Goal: Task Accomplishment & Management: Use online tool/utility

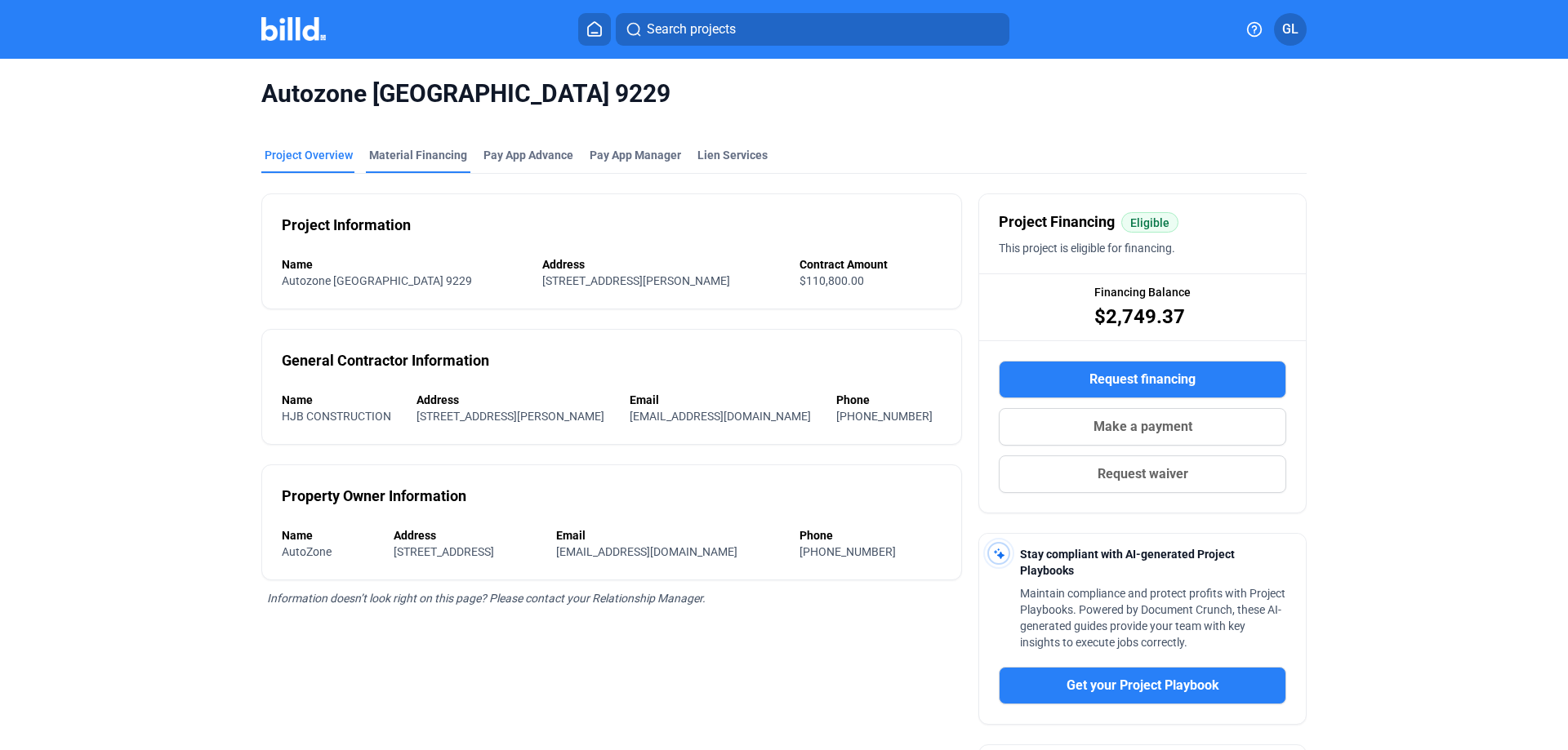
click at [393, 151] on div "Material Financing" at bounding box center [419, 155] width 98 height 17
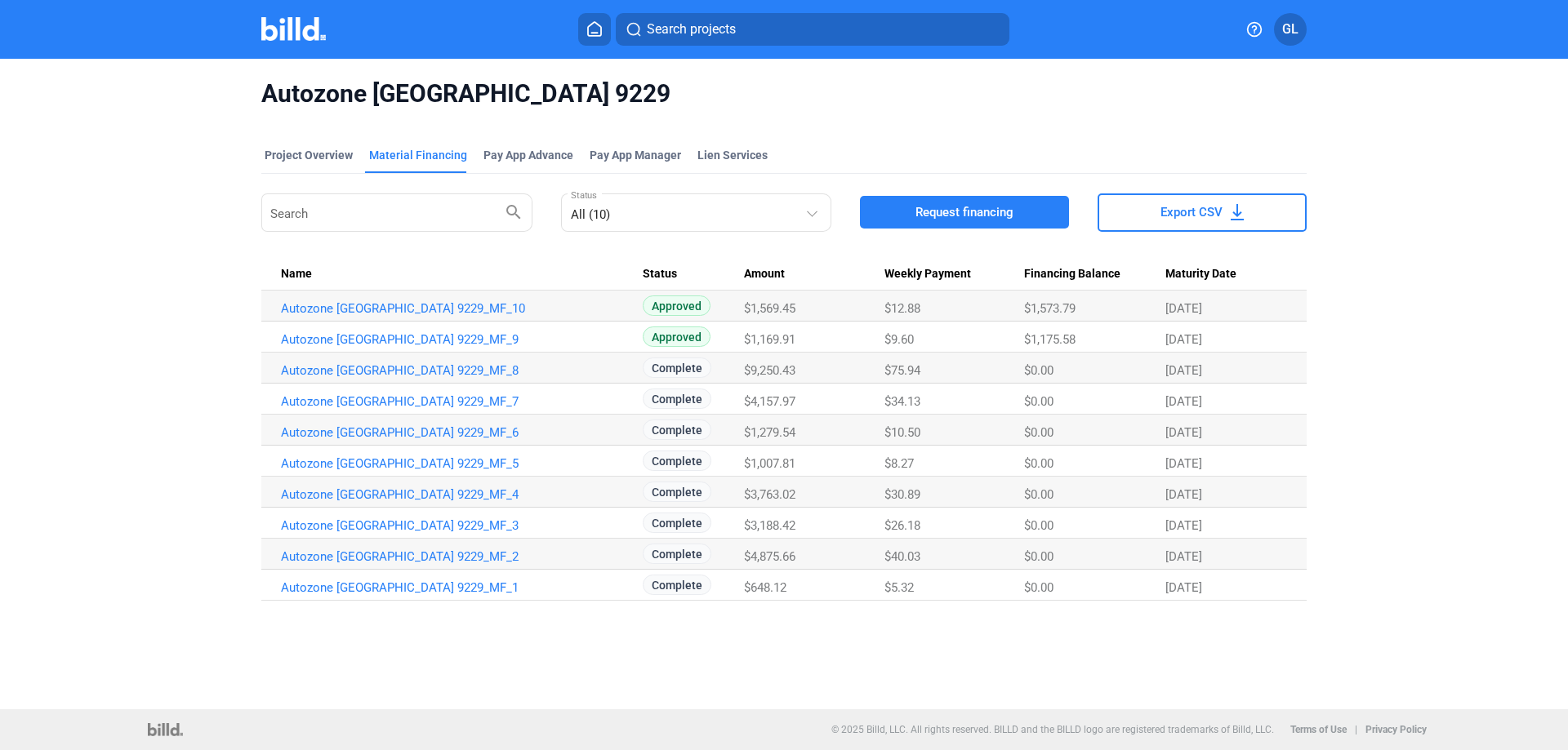
click at [280, 19] on img at bounding box center [292, 29] width 64 height 24
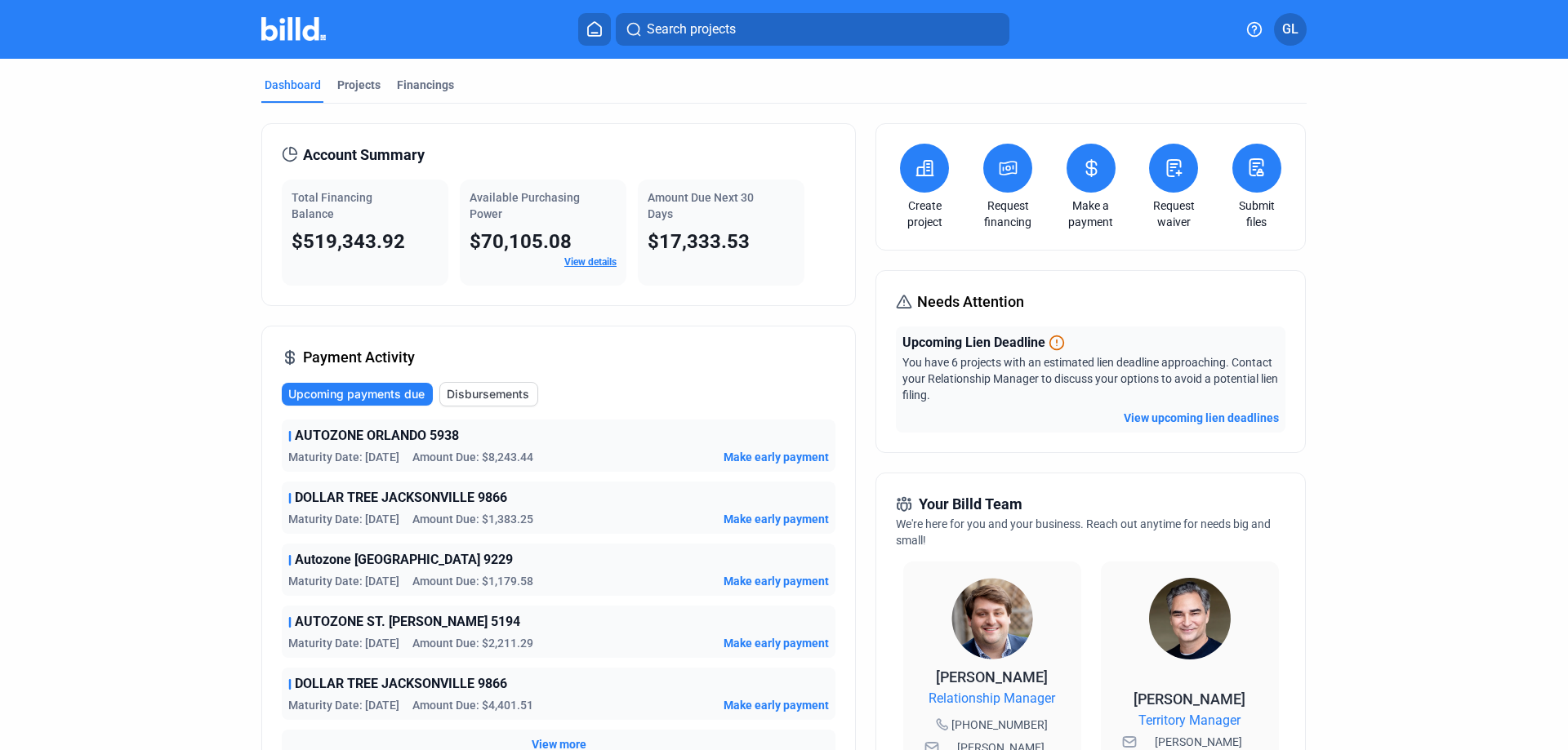
click at [1086, 167] on icon at bounding box center [1091, 168] width 10 height 17
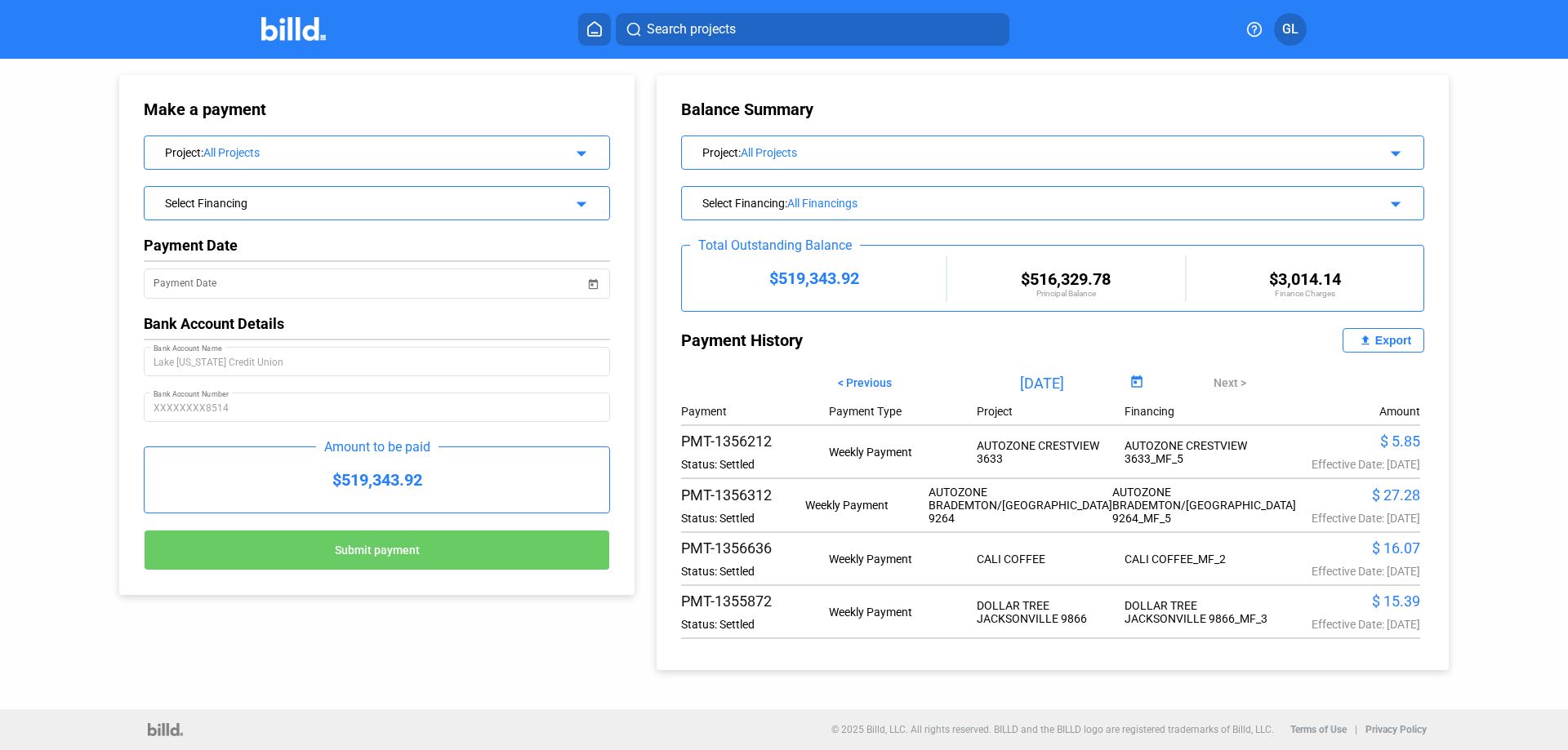
click at [285, 152] on div "All Projects" at bounding box center [374, 152] width 343 height 13
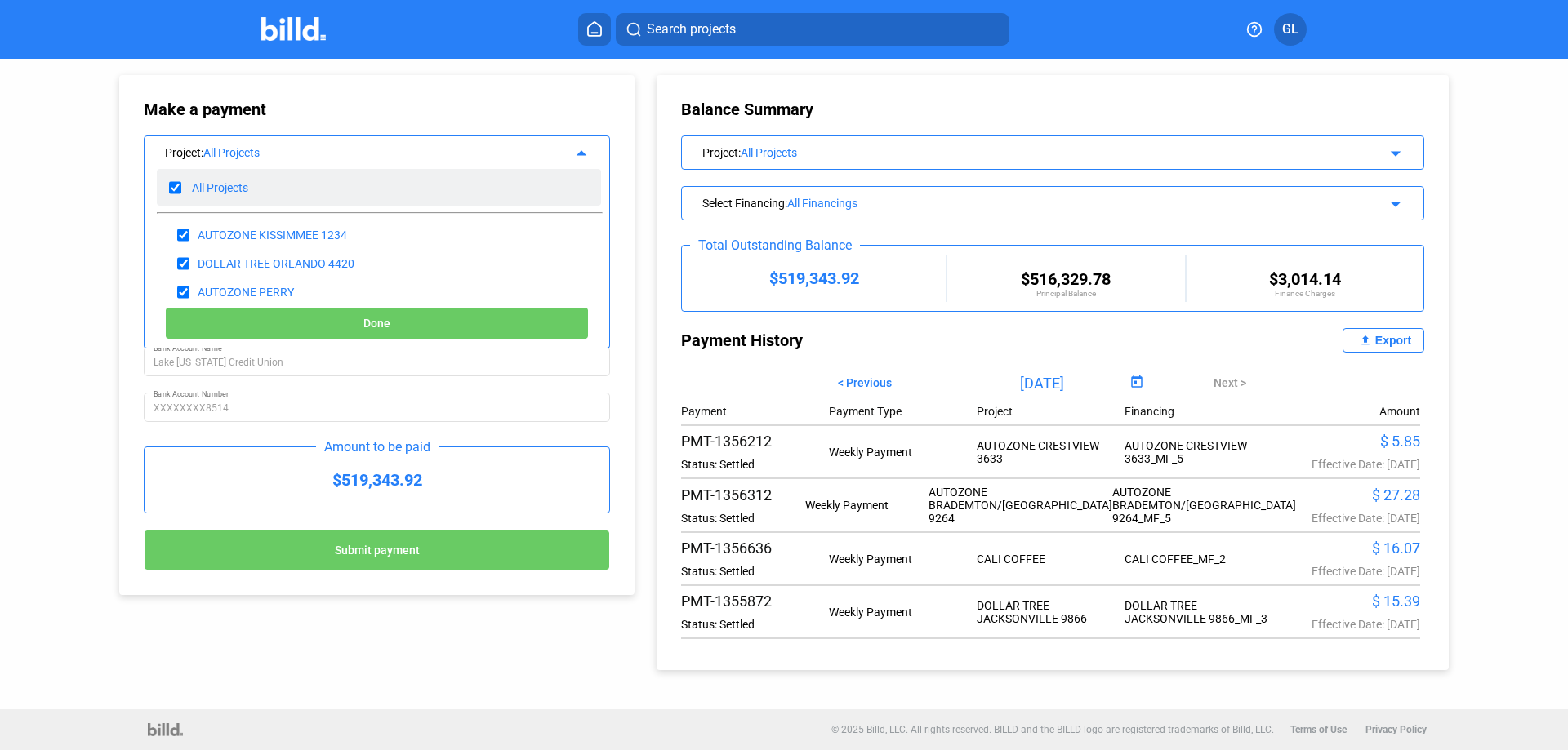
click at [173, 187] on input "checkbox" at bounding box center [175, 188] width 12 height 24
checkbox input "false"
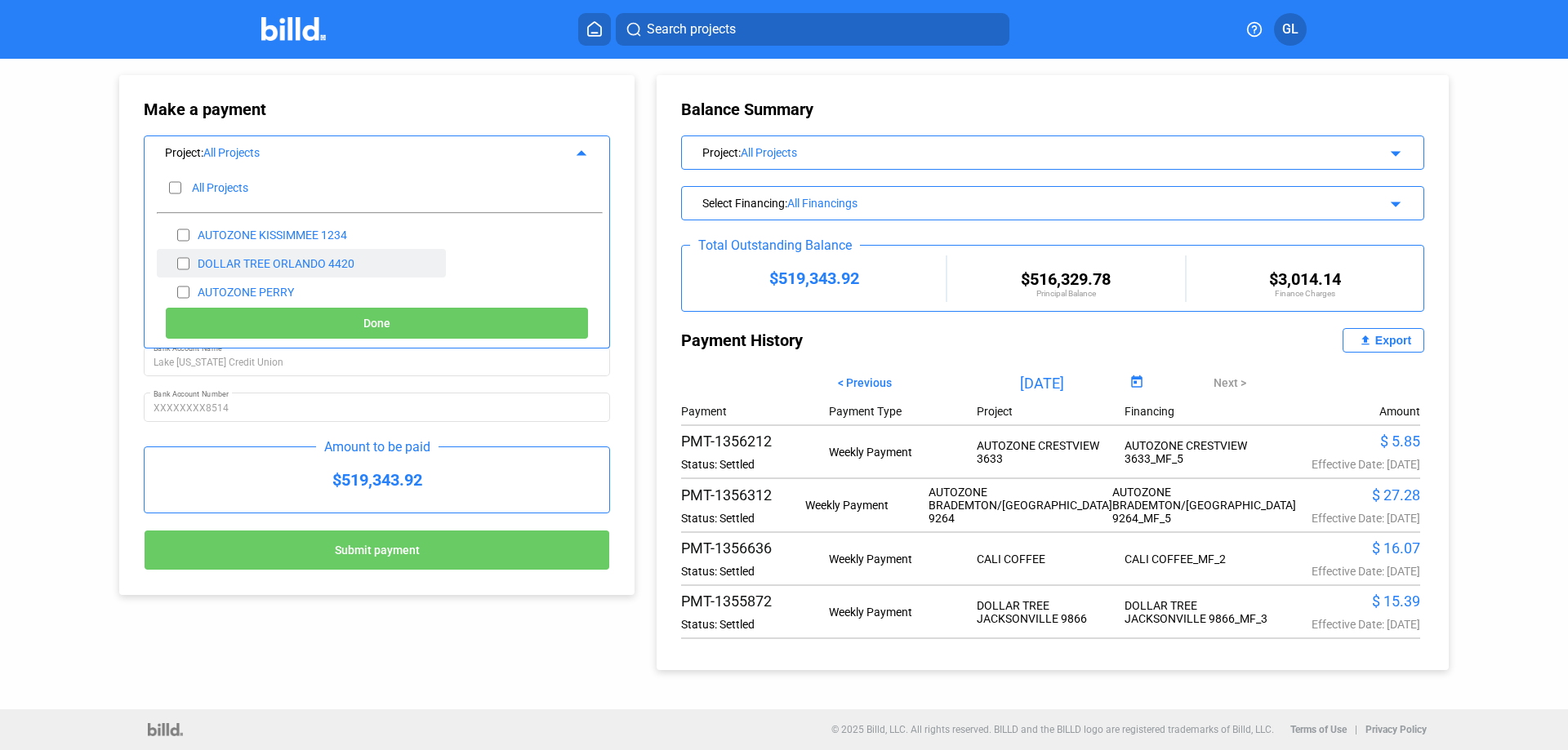
checkbox input "false"
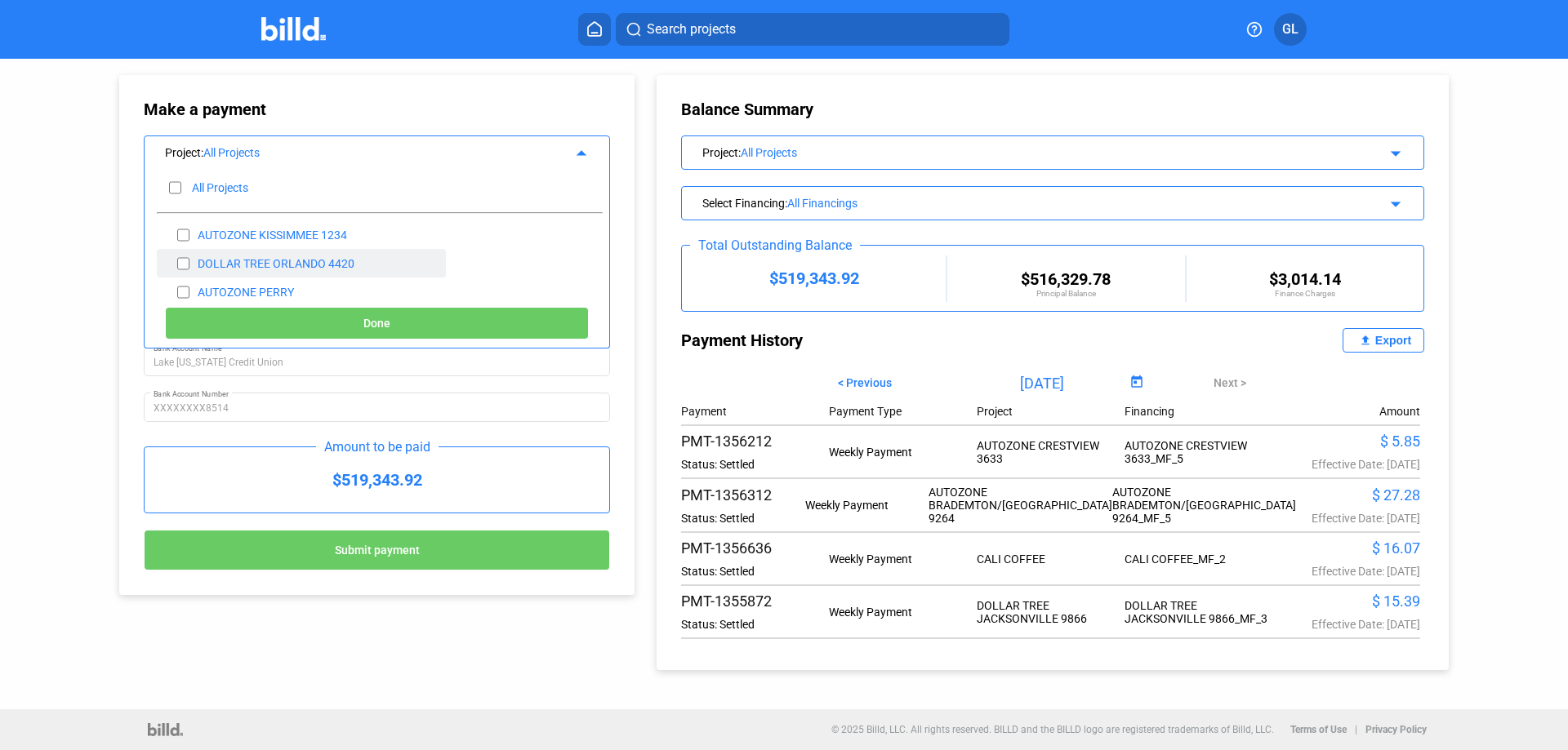
checkbox input "false"
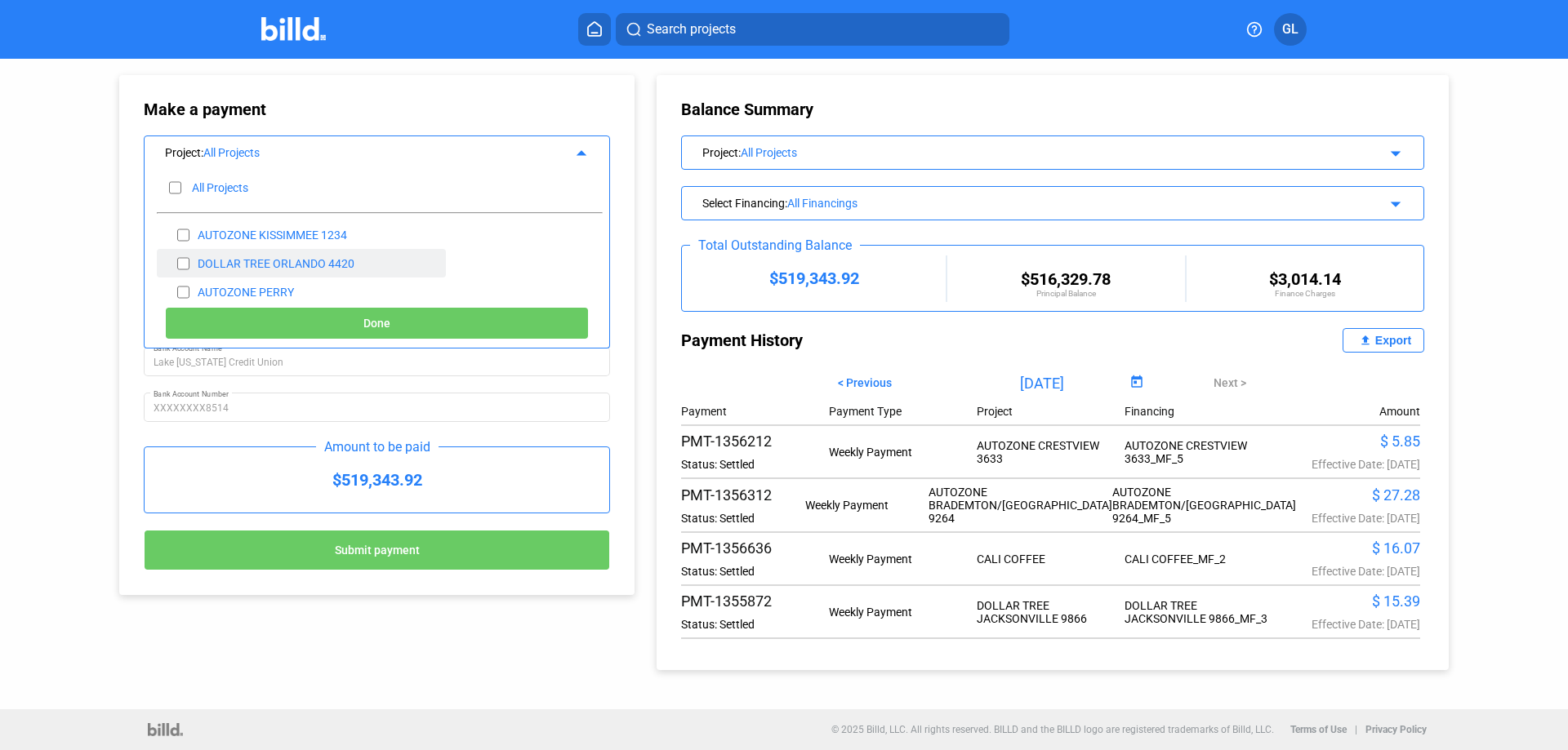
checkbox input "false"
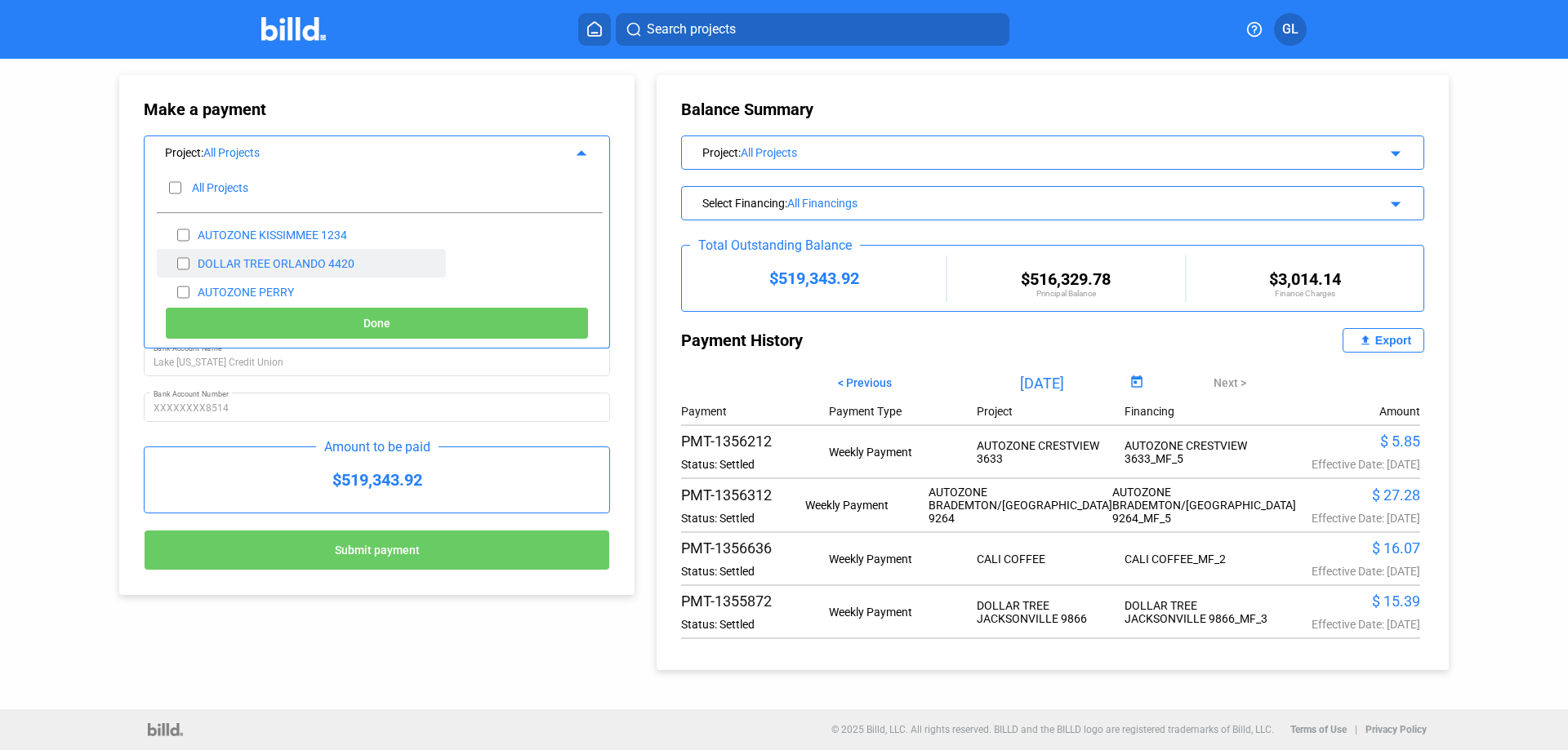
checkbox input "false"
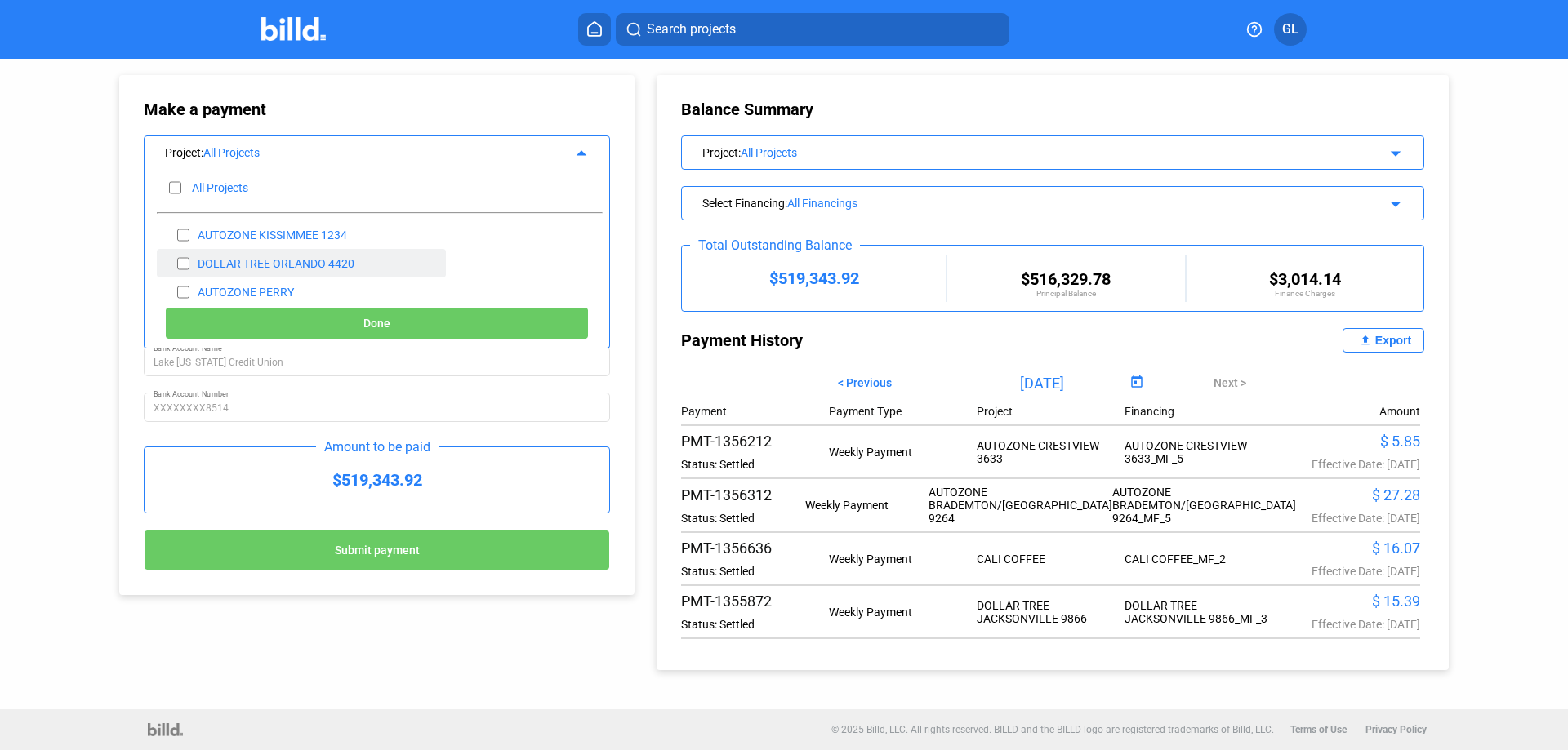
checkbox input "false"
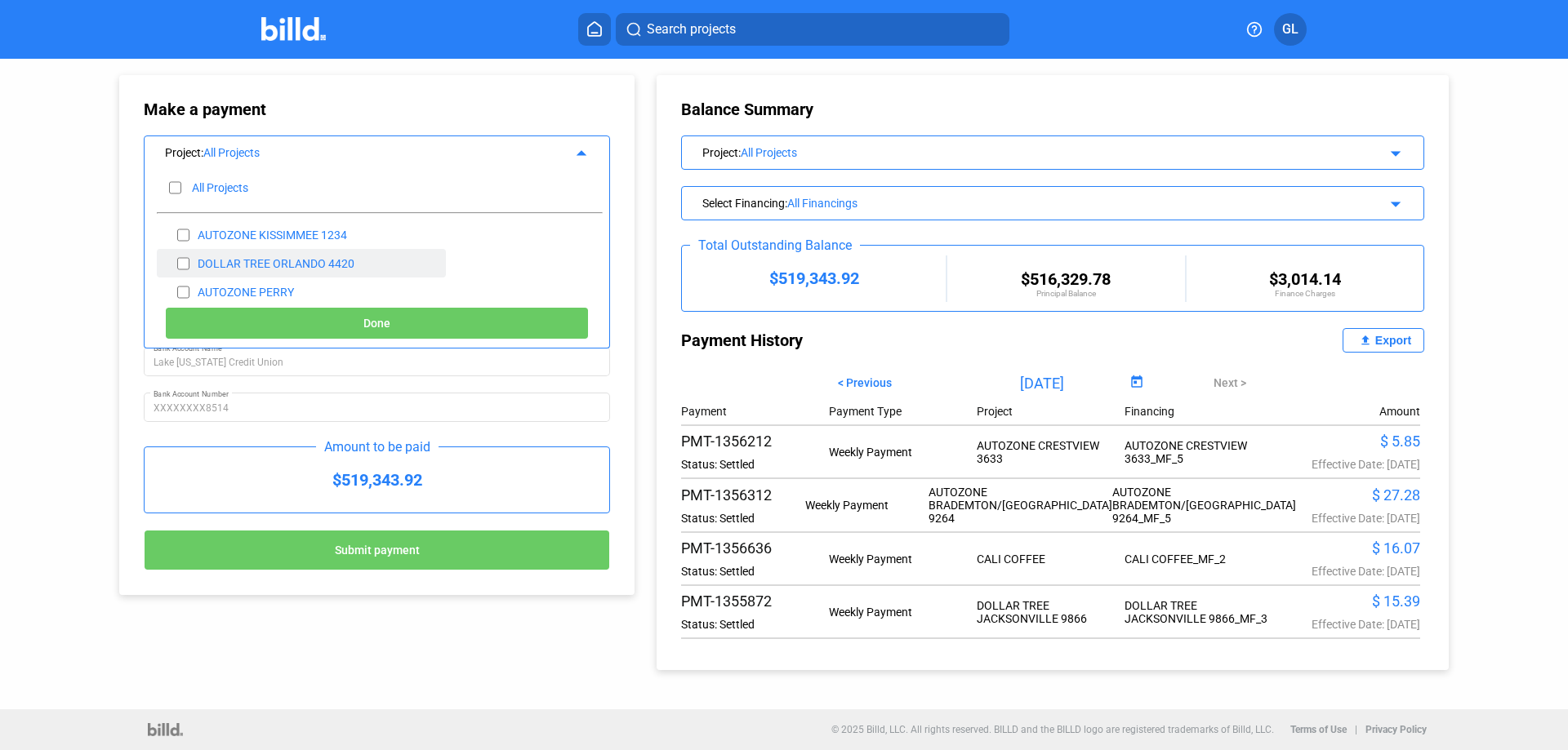
checkbox input "false"
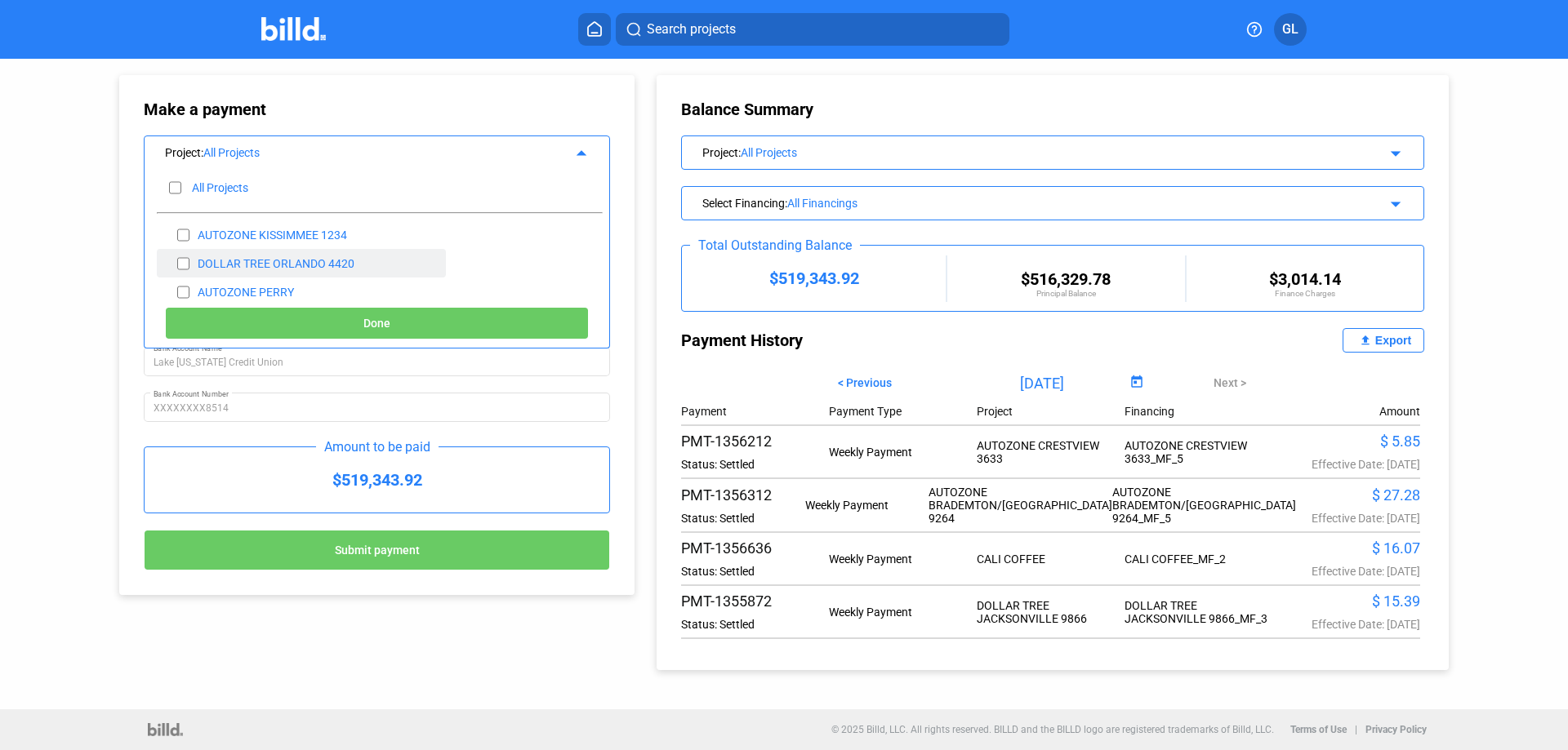
checkbox input "false"
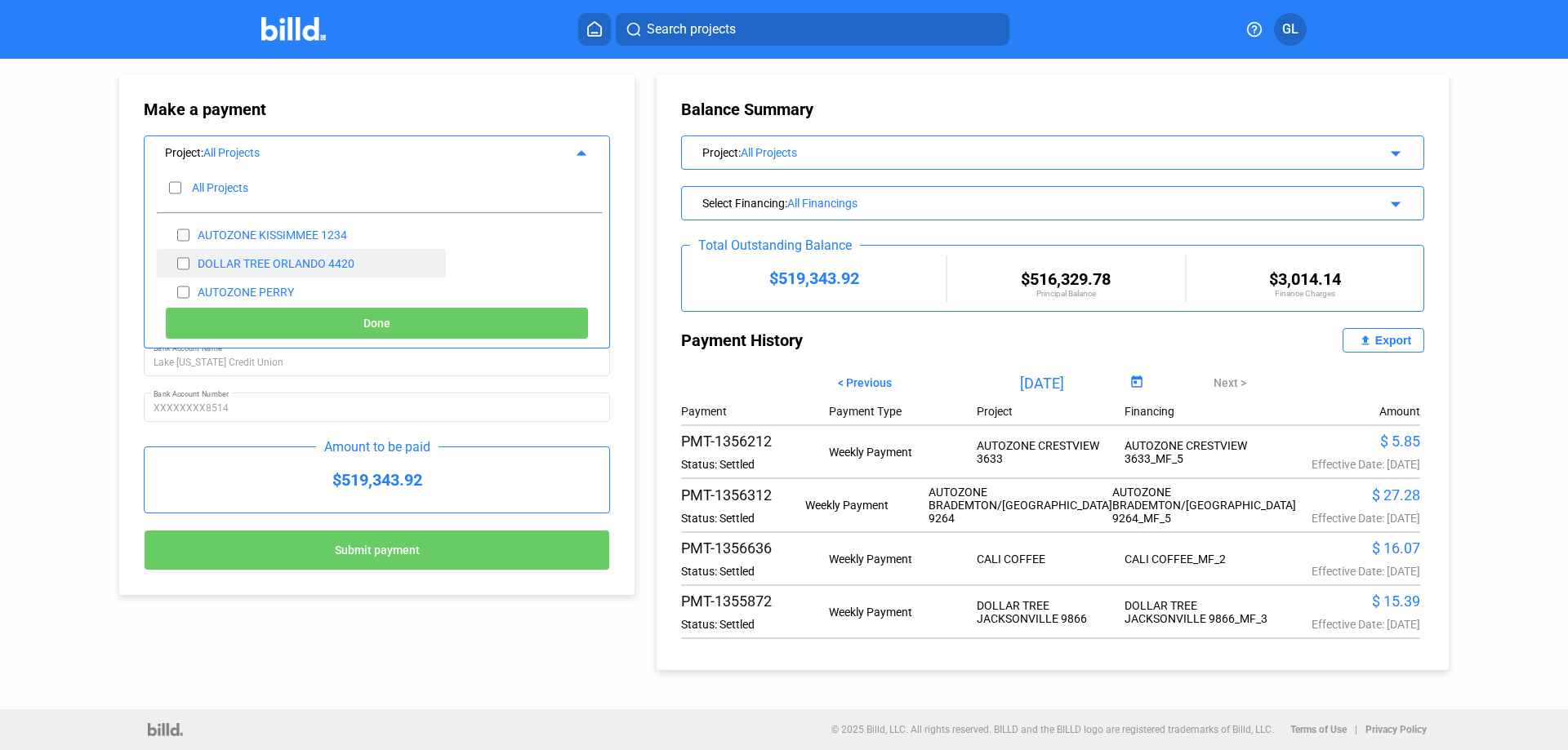
checkbox input "false"
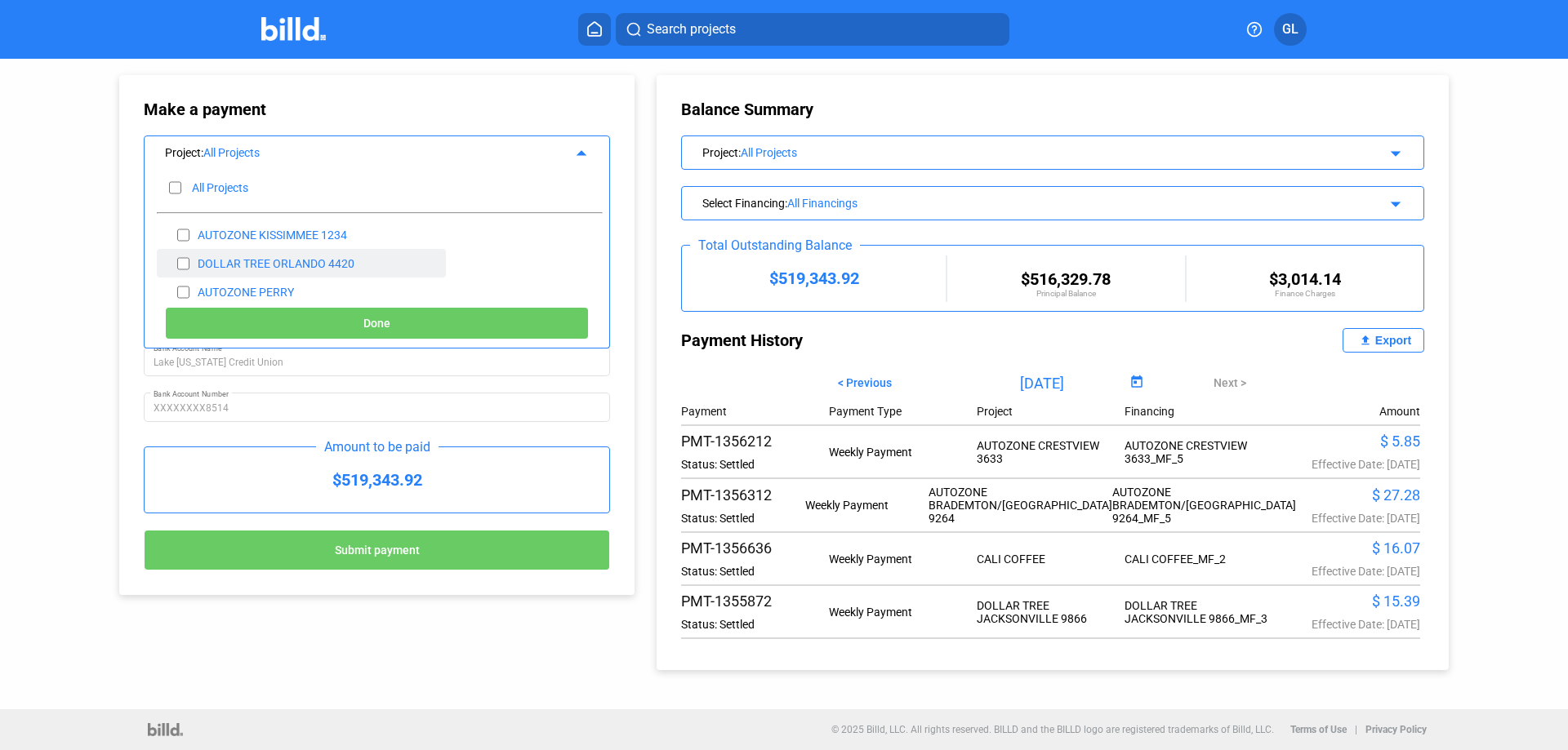
checkbox input "false"
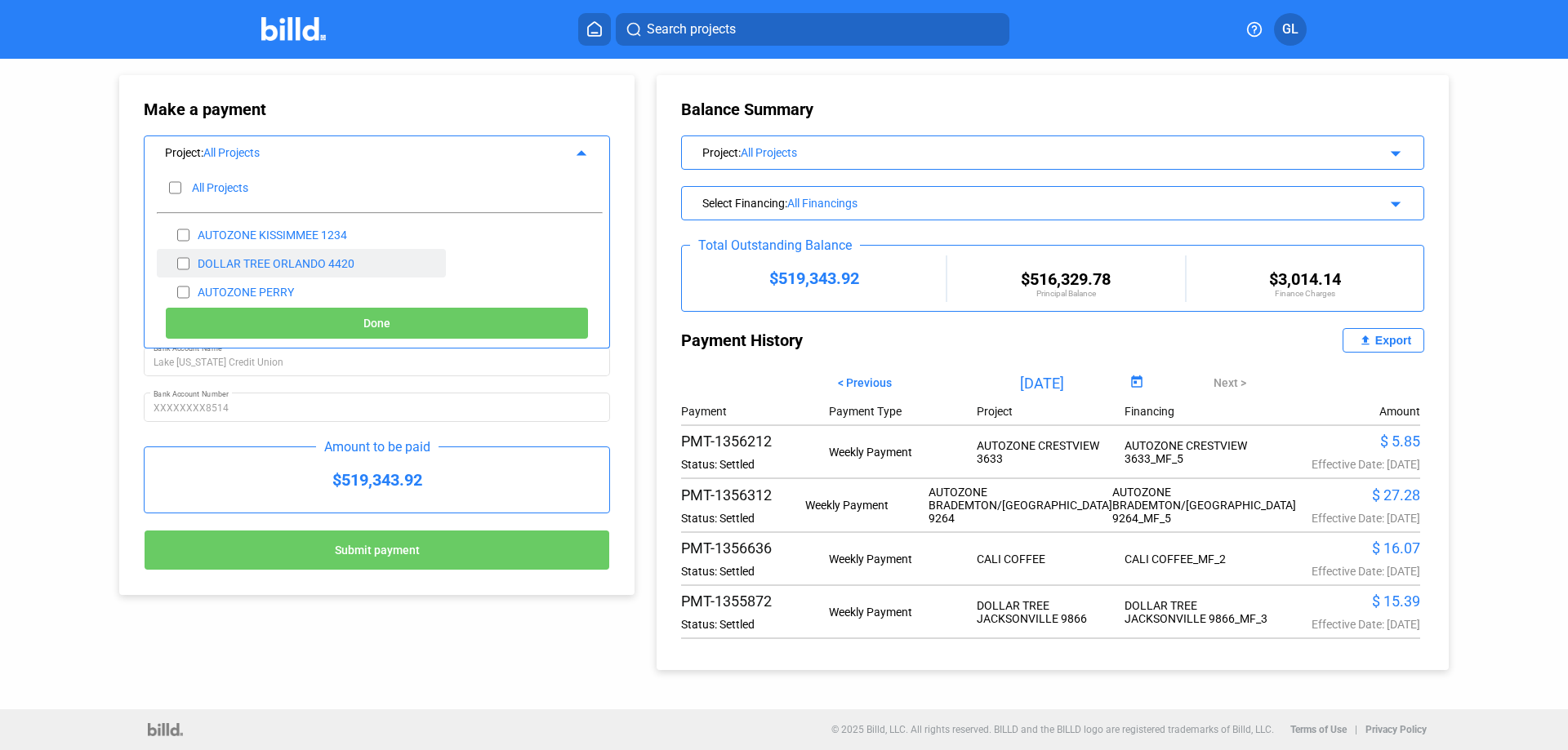
checkbox input "false"
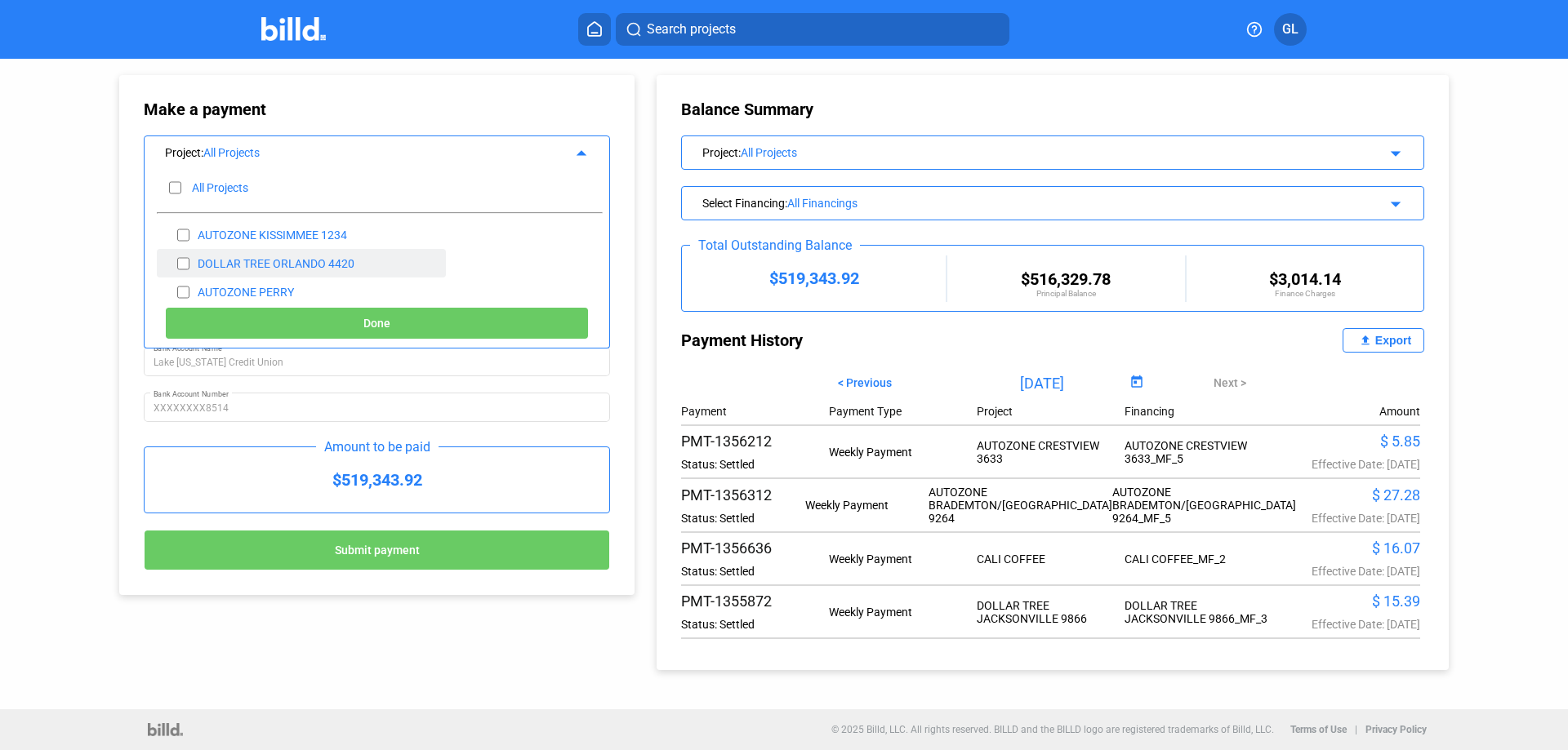
checkbox input "false"
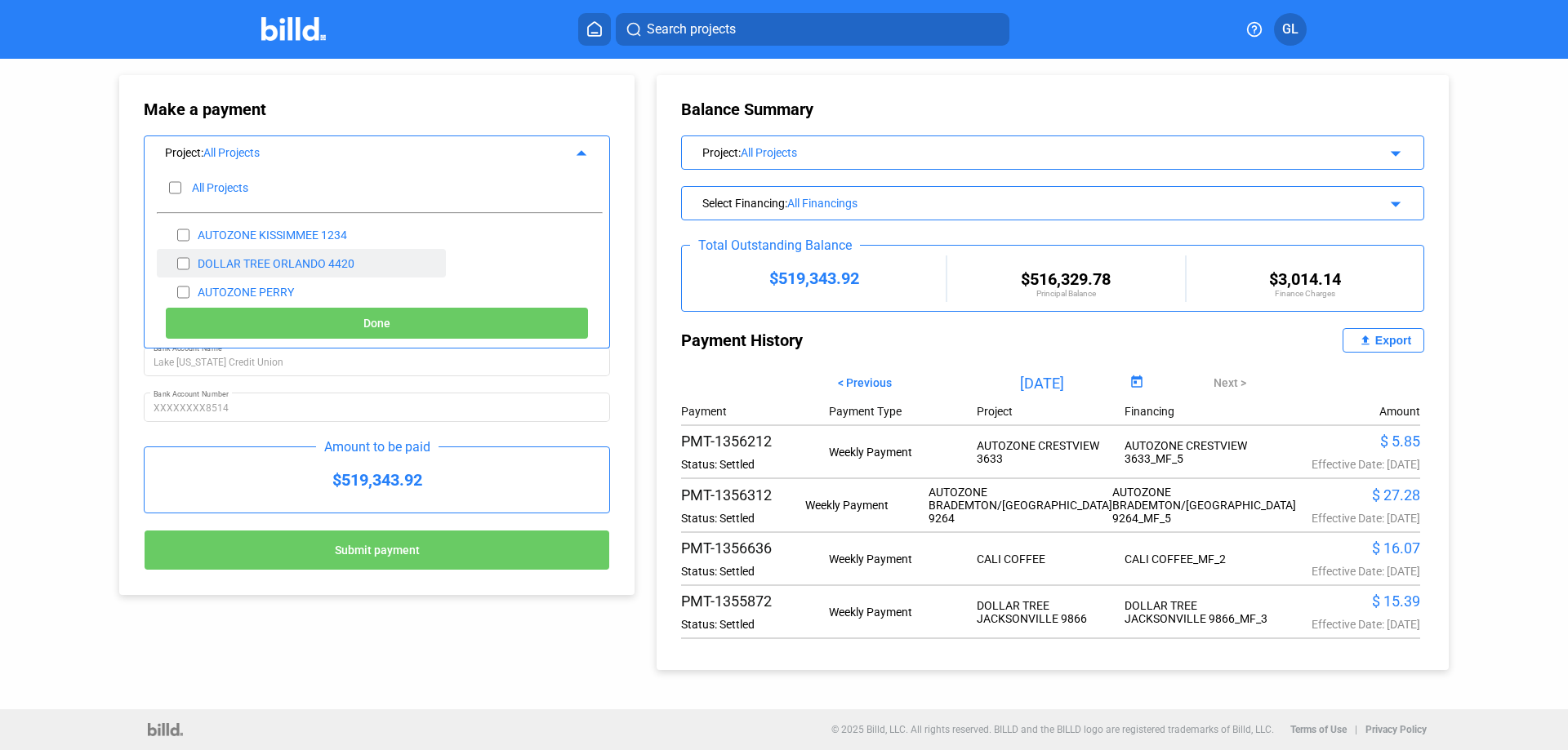
checkbox input "false"
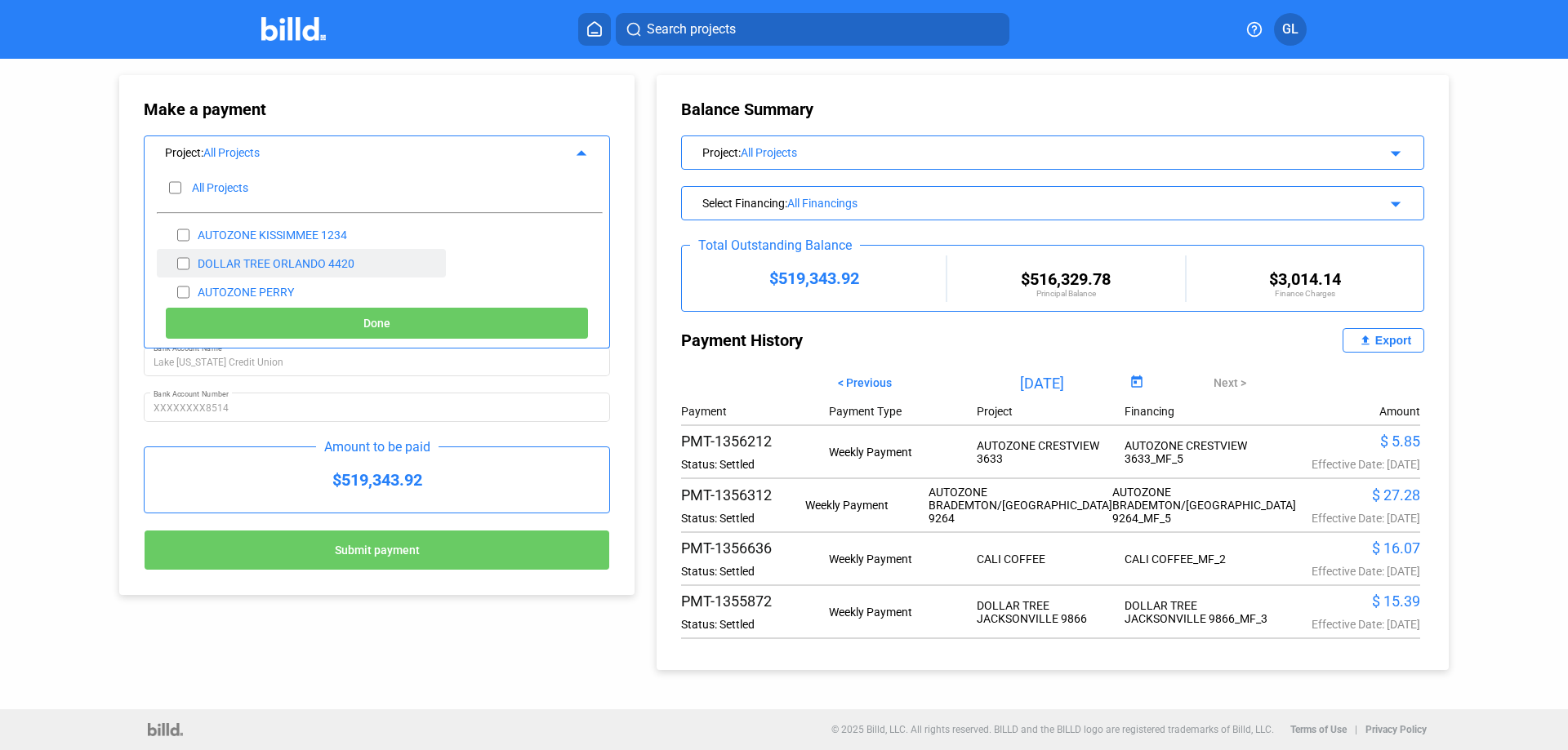
checkbox input "false"
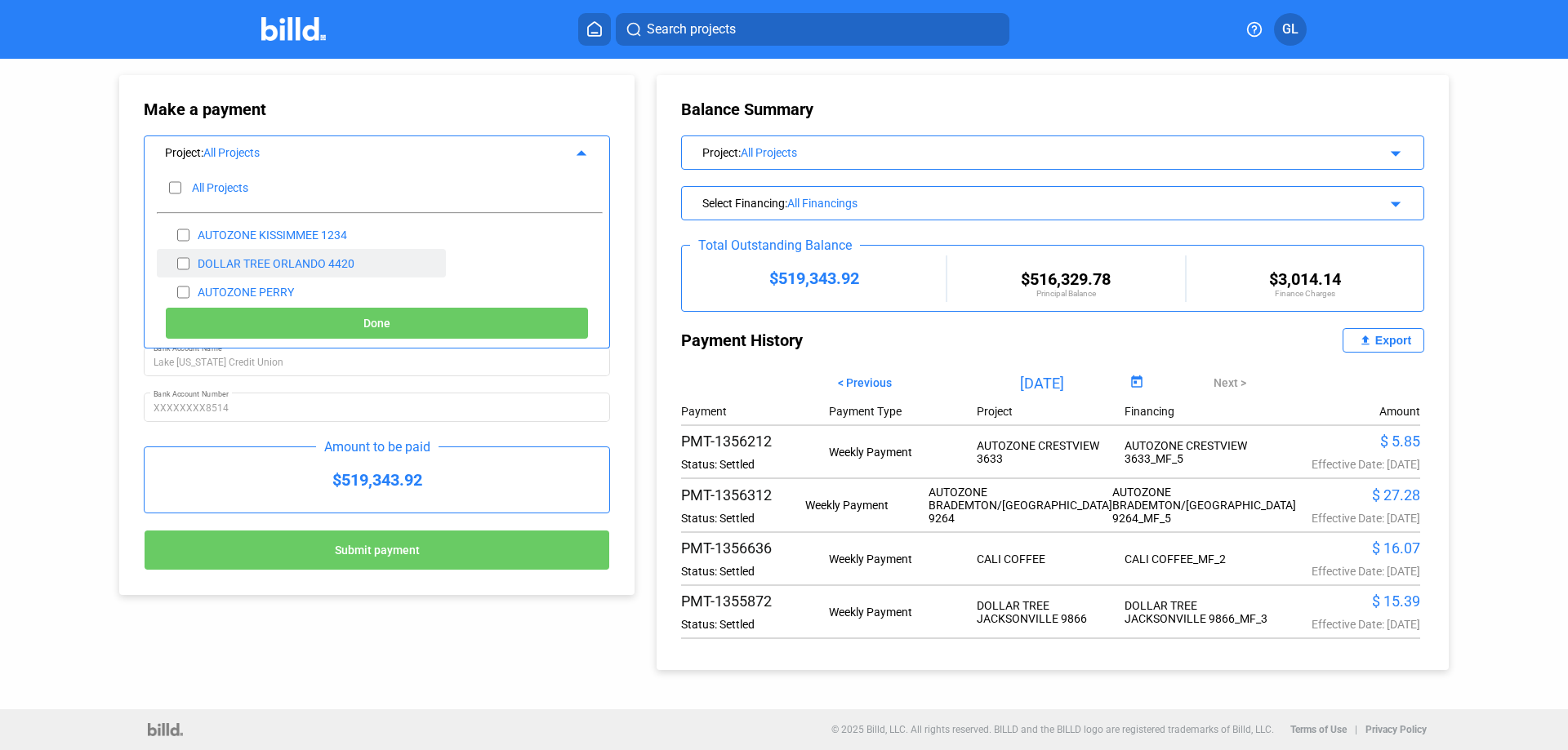
checkbox input "false"
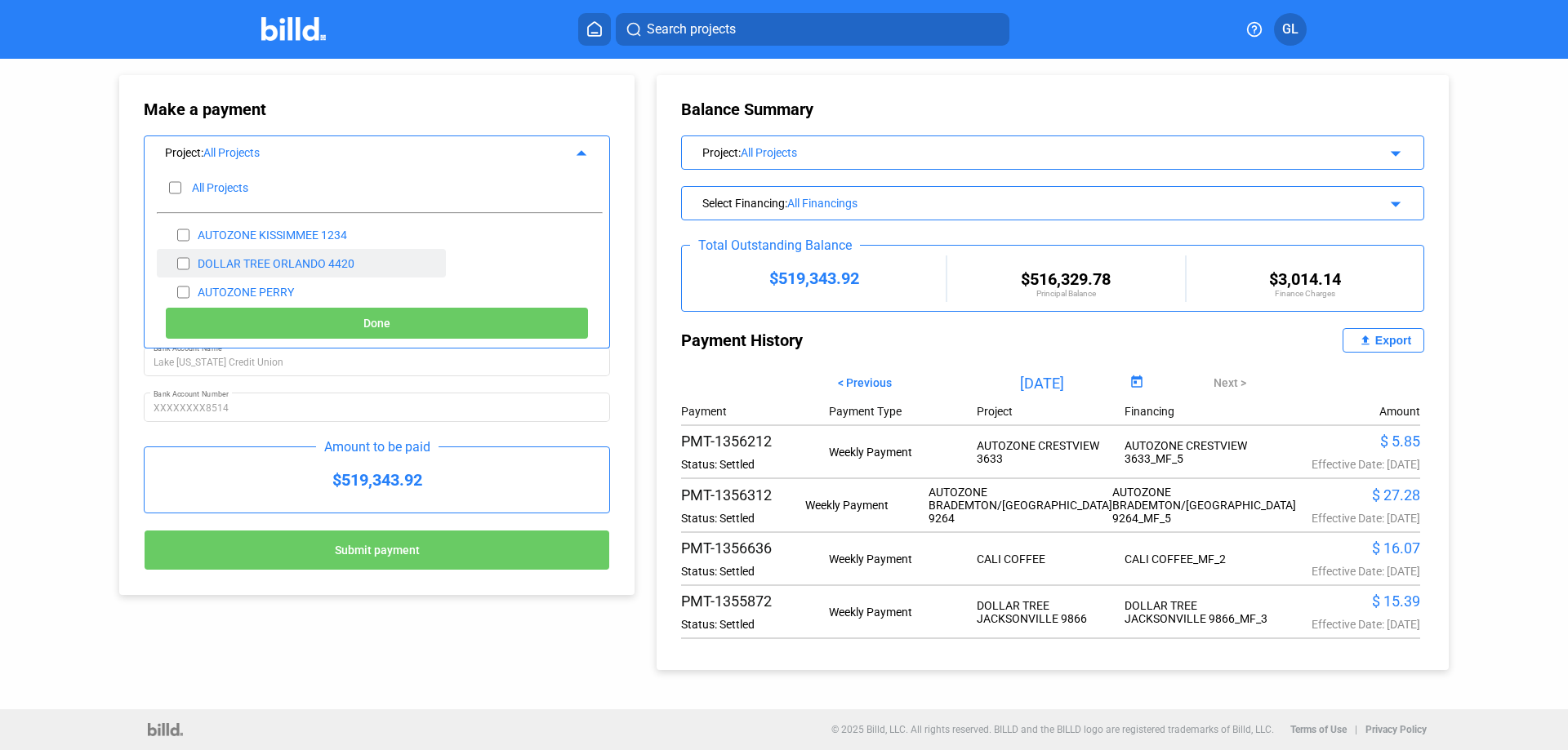
checkbox input "false"
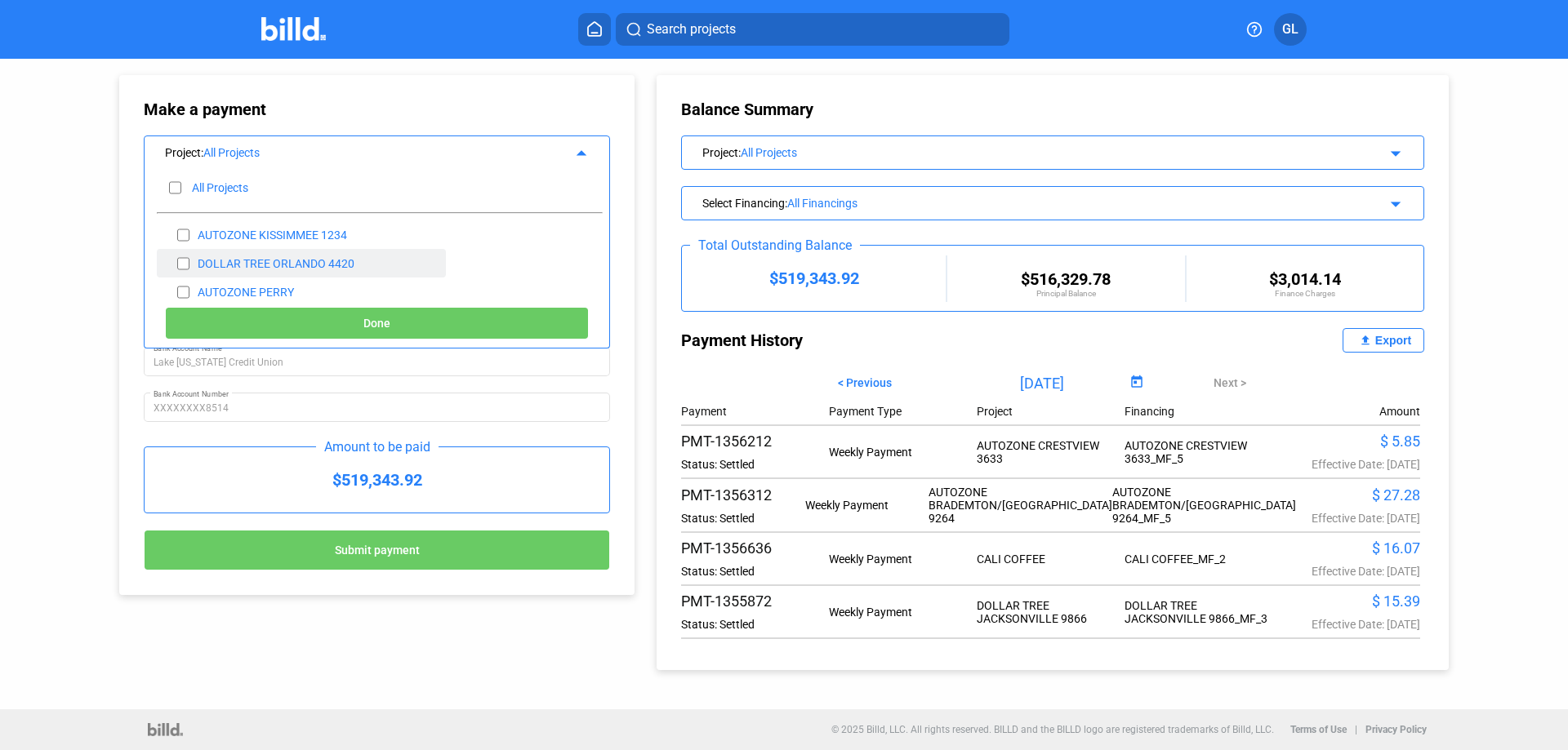
checkbox input "false"
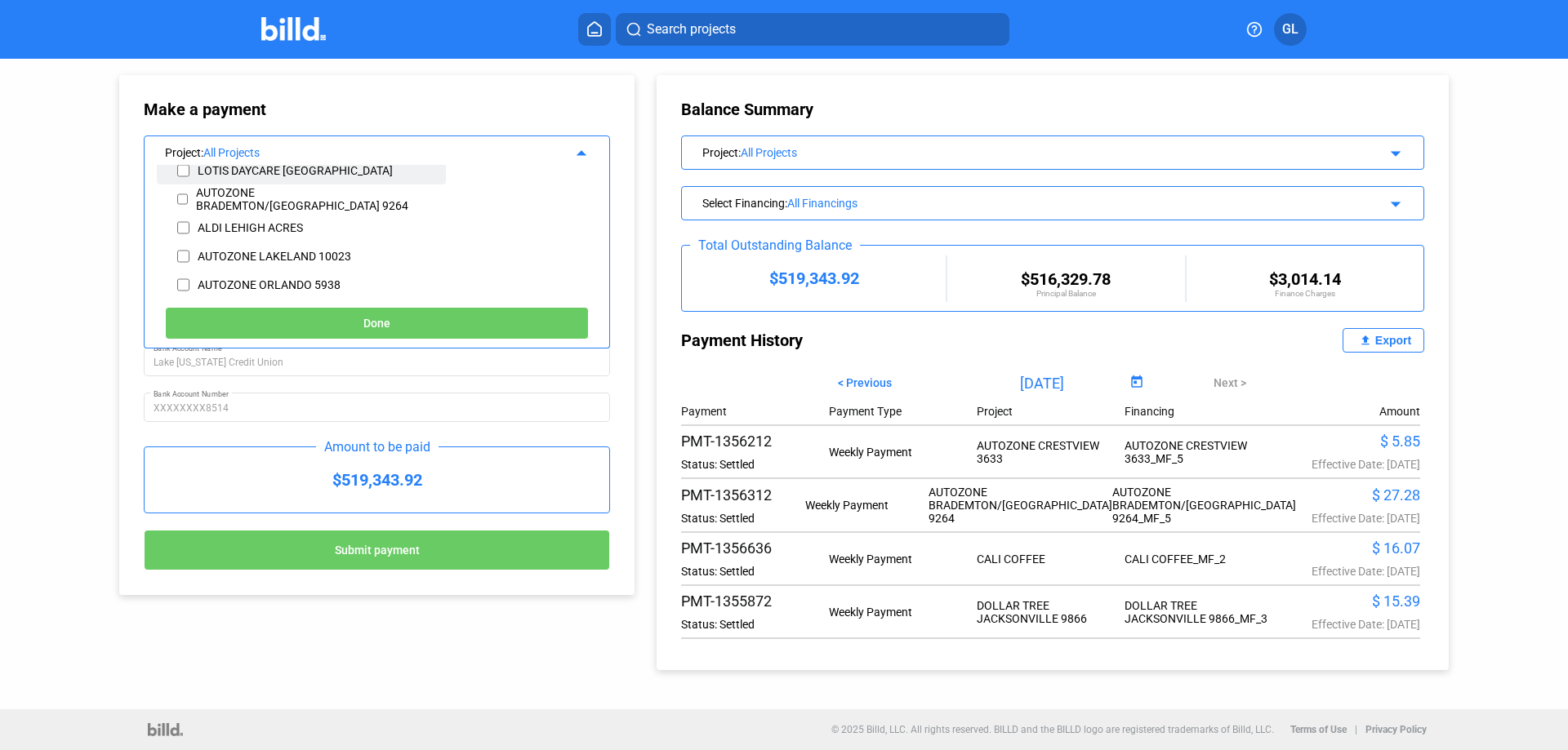
scroll to position [408, 0]
click at [180, 231] on input "checkbox" at bounding box center [183, 226] width 12 height 24
checkbox input "true"
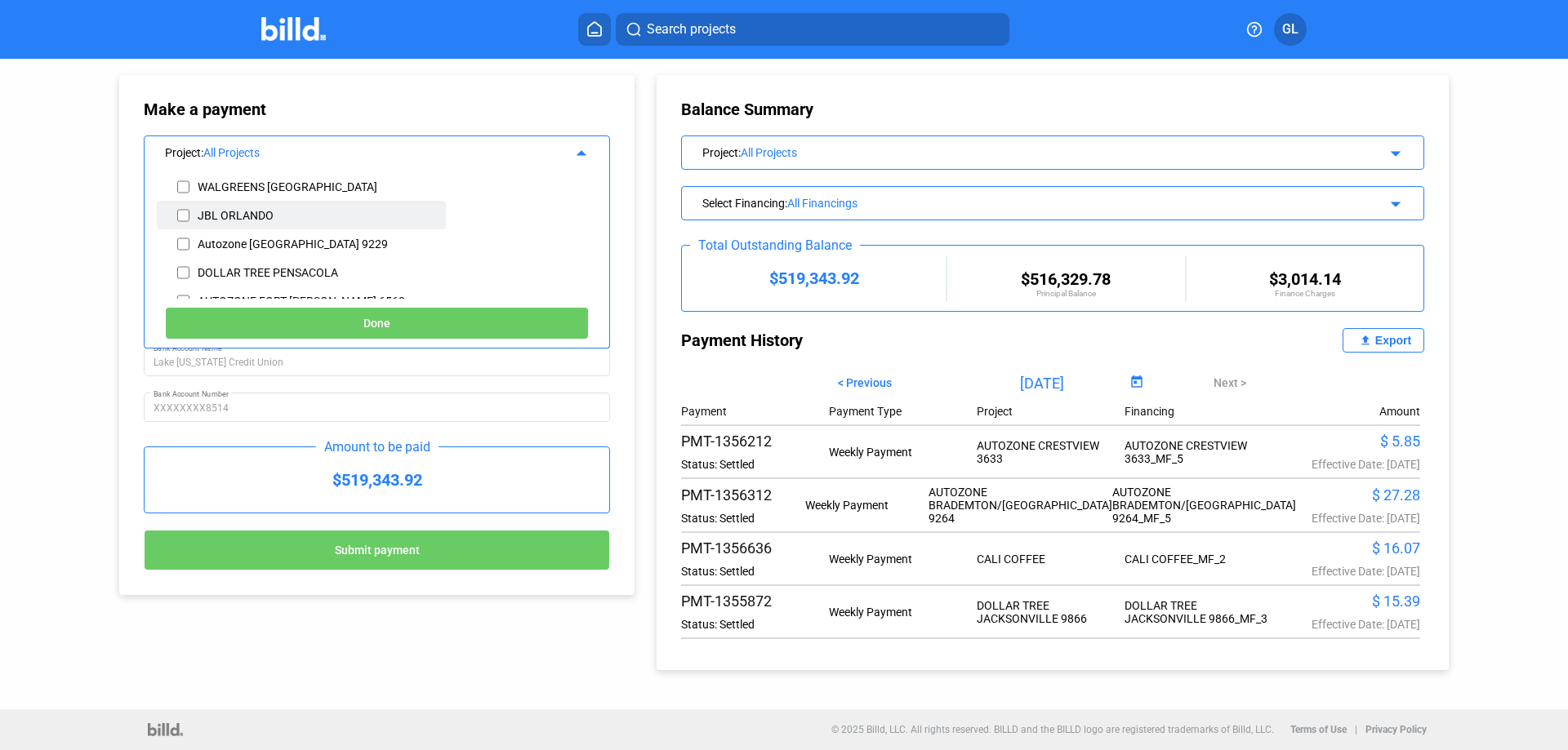
scroll to position [627, 0]
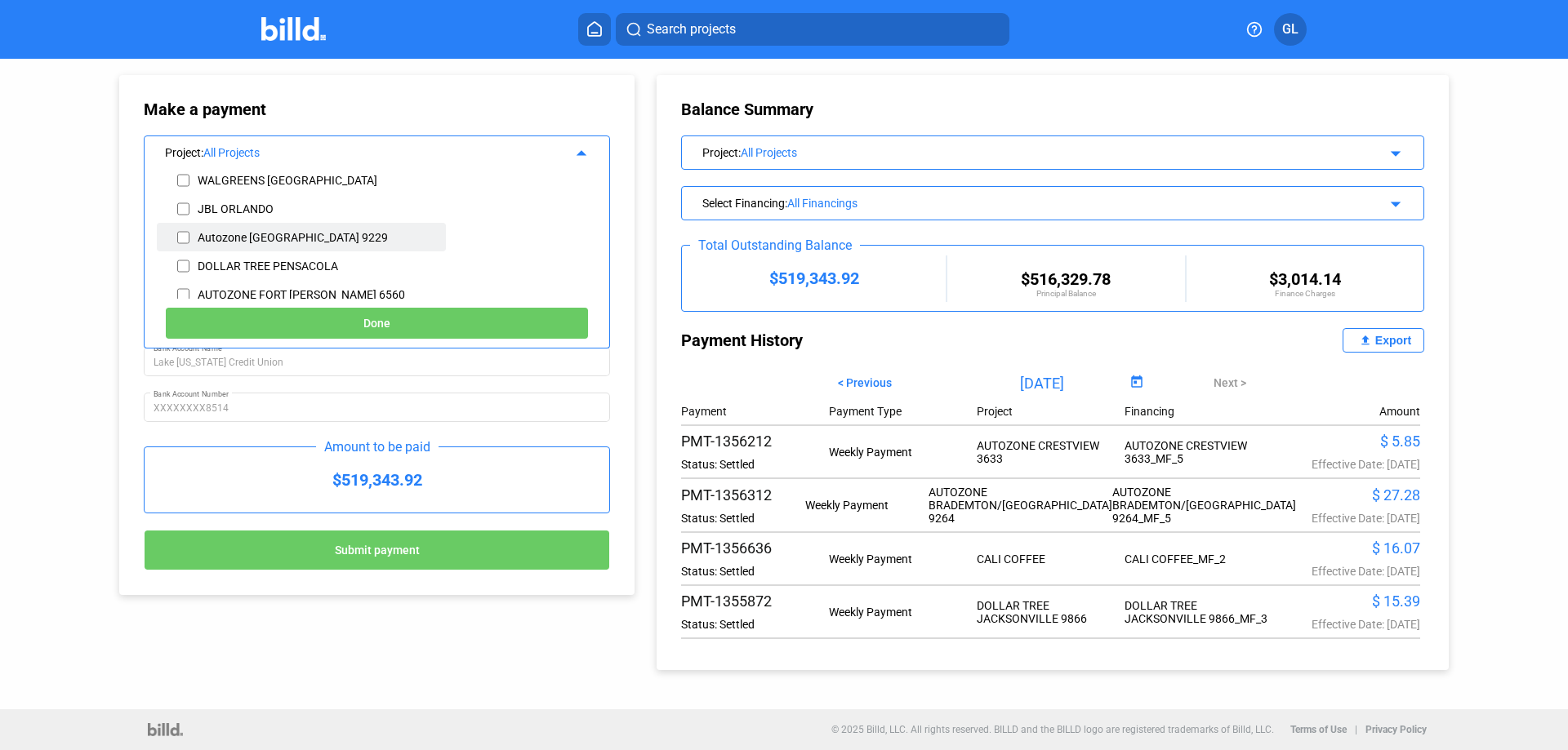
click at [180, 237] on input "checkbox" at bounding box center [183, 238] width 12 height 24
checkbox input "true"
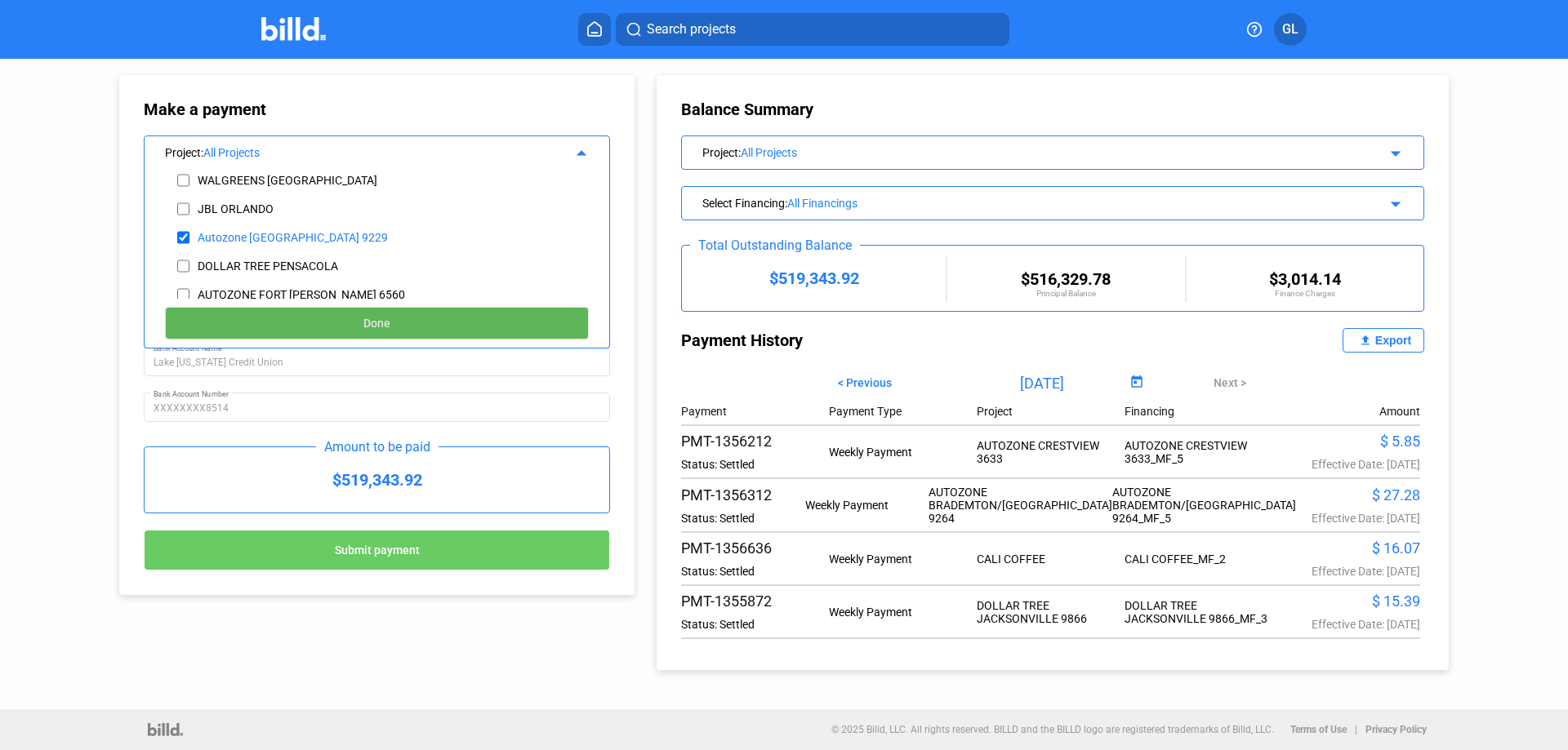
click at [377, 312] on button "Done" at bounding box center [377, 323] width 424 height 32
type input "[DATE]"
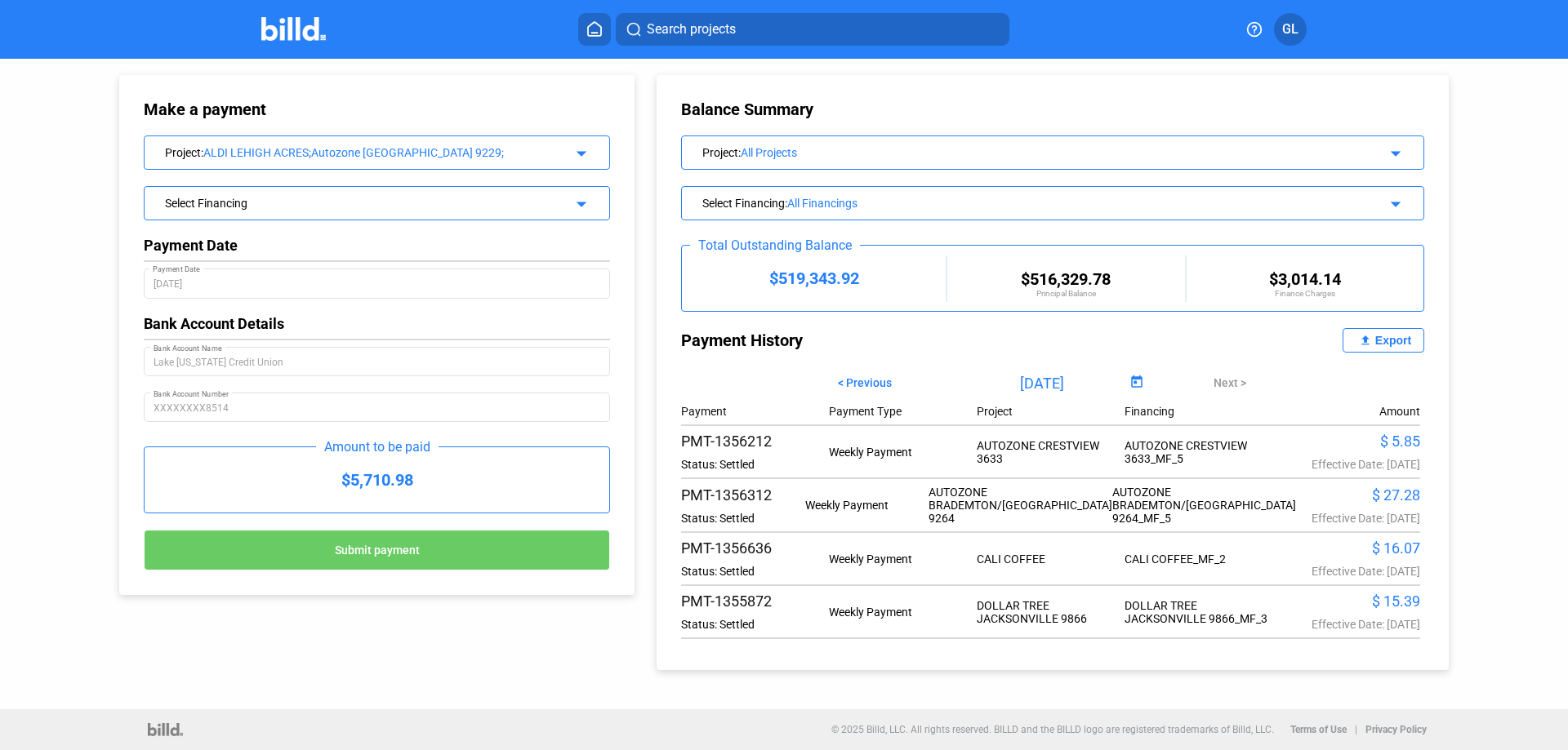
click at [584, 202] on mat-icon "arrow_drop_down" at bounding box center [578, 201] width 19 height 19
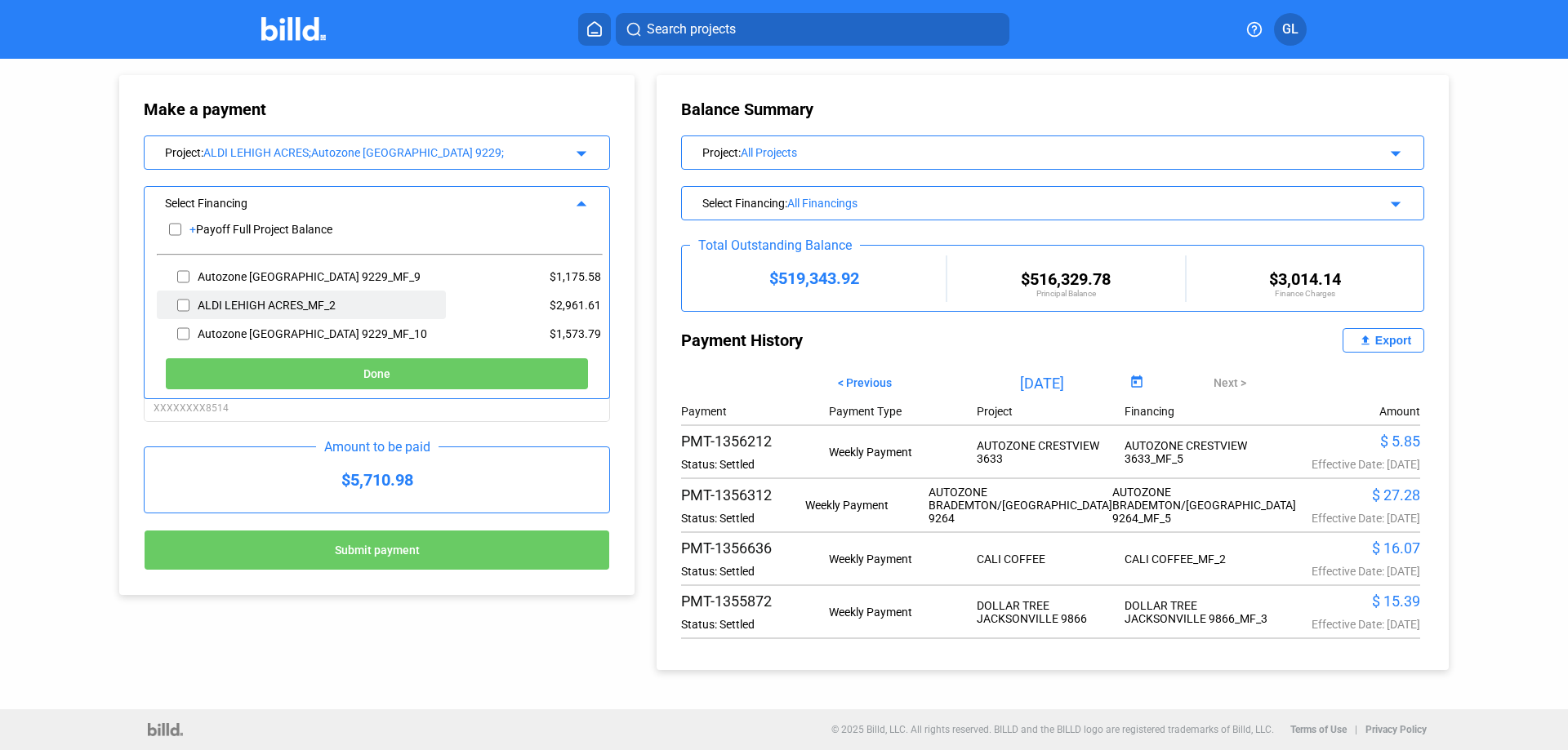
scroll to position [11, 0]
click at [180, 275] on input "checkbox" at bounding box center [183, 274] width 12 height 24
checkbox input "true"
click at [182, 302] on input "checkbox" at bounding box center [183, 303] width 12 height 24
checkbox input "true"
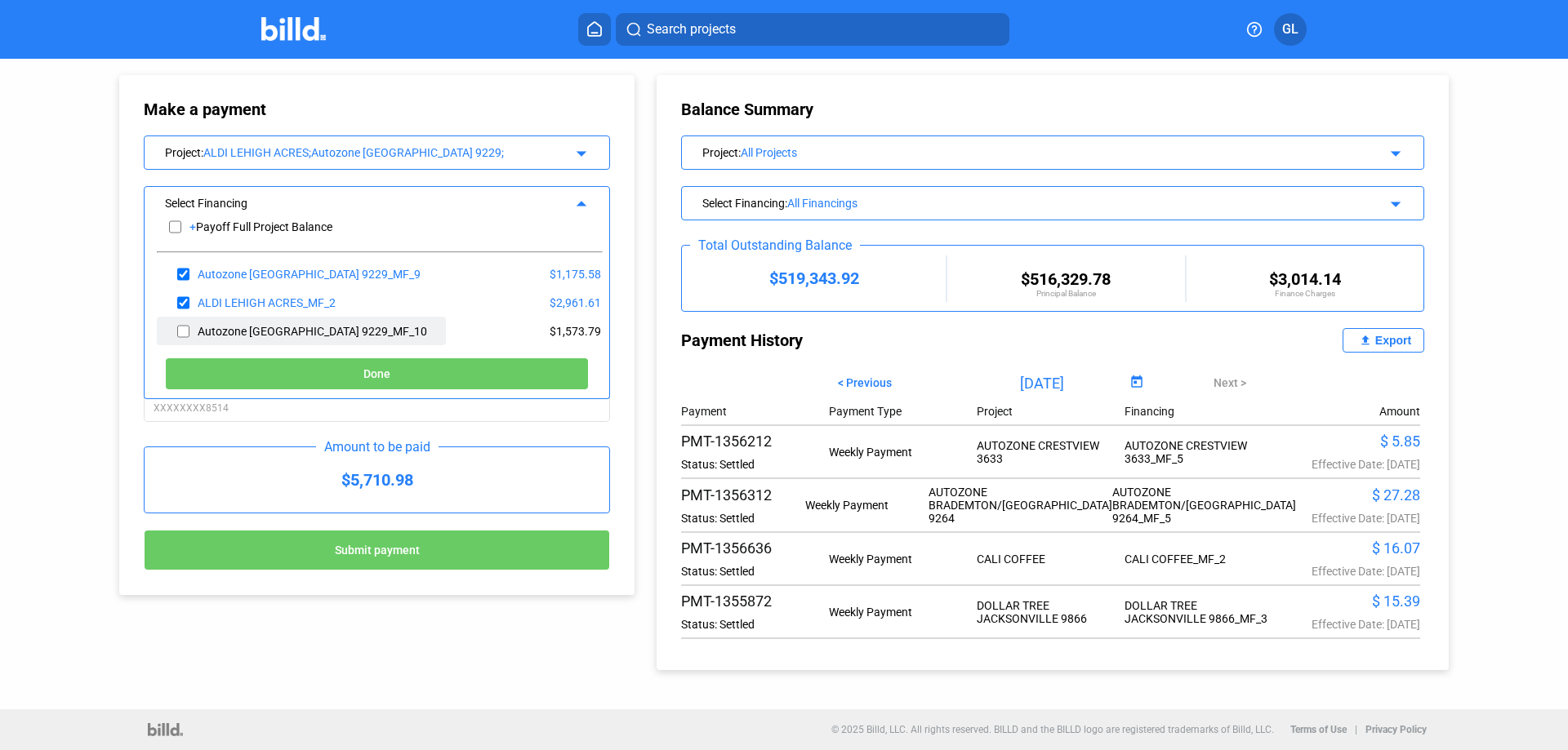
click at [182, 329] on input "checkbox" at bounding box center [183, 331] width 12 height 24
checkbox input "true"
click at [335, 374] on button "Done" at bounding box center [377, 373] width 424 height 32
type input "[DATE]"
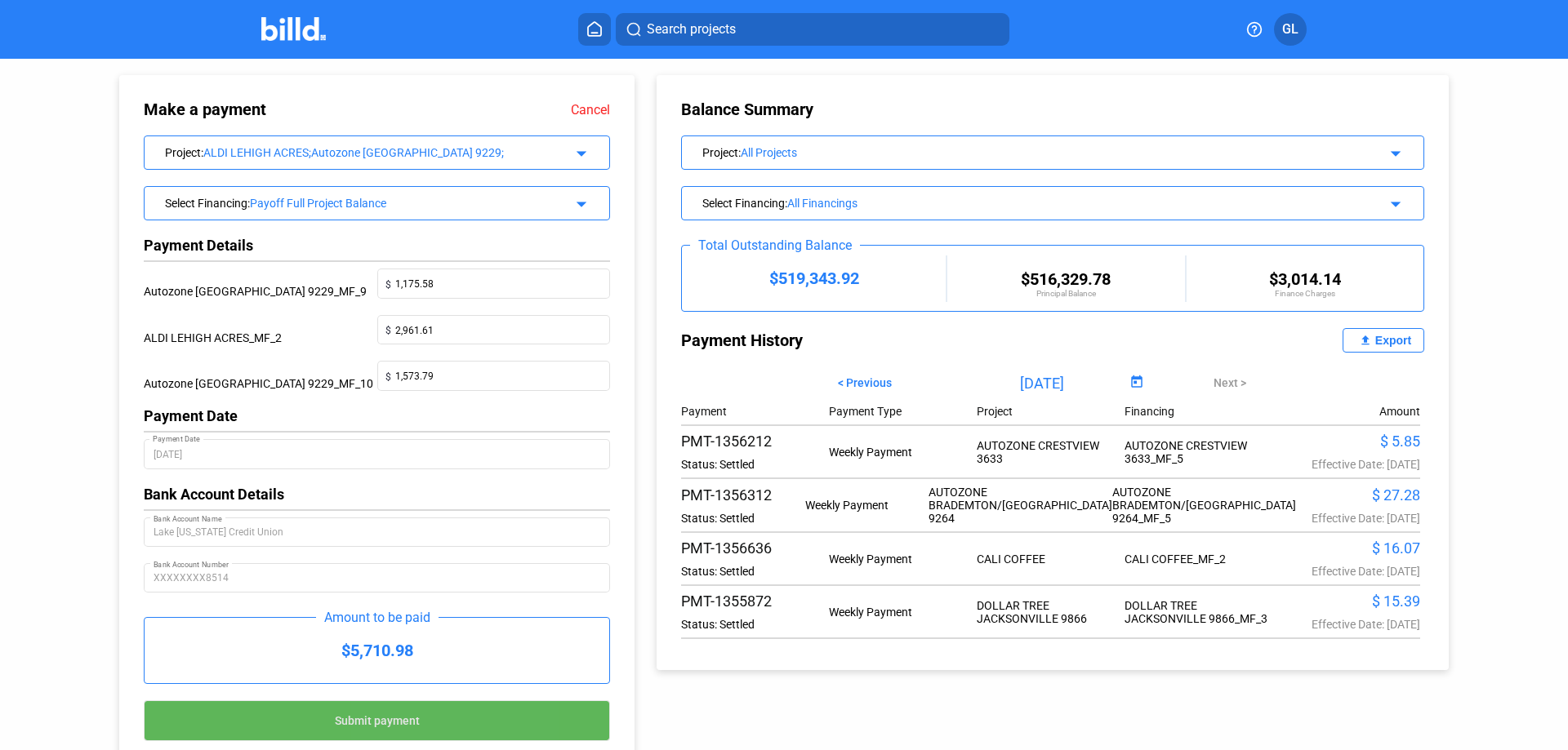
click at [447, 728] on button "Submit payment" at bounding box center [377, 721] width 466 height 41
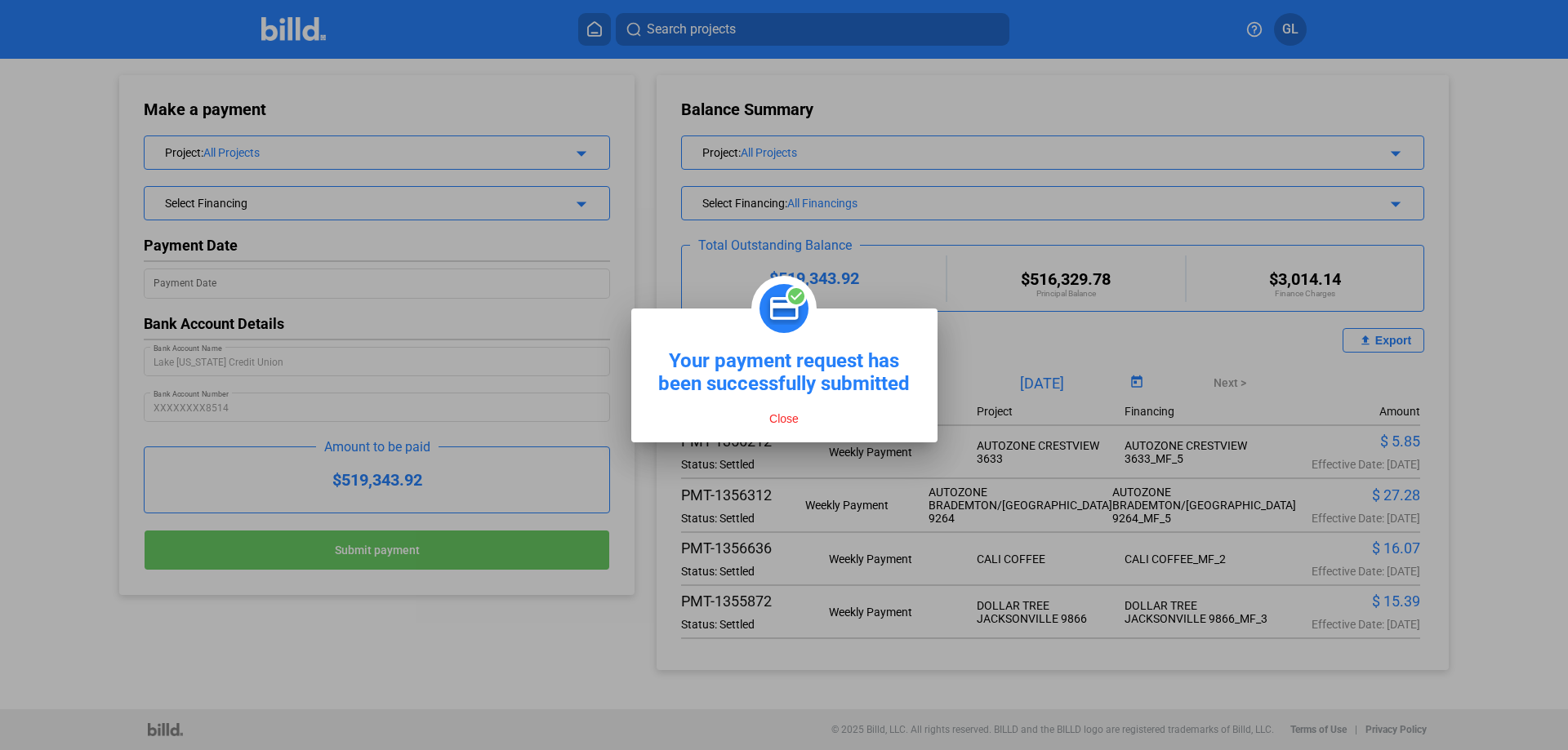
click at [779, 420] on button "Close" at bounding box center [784, 419] width 39 height 15
